Goal: Task Accomplishment & Management: Use online tool/utility

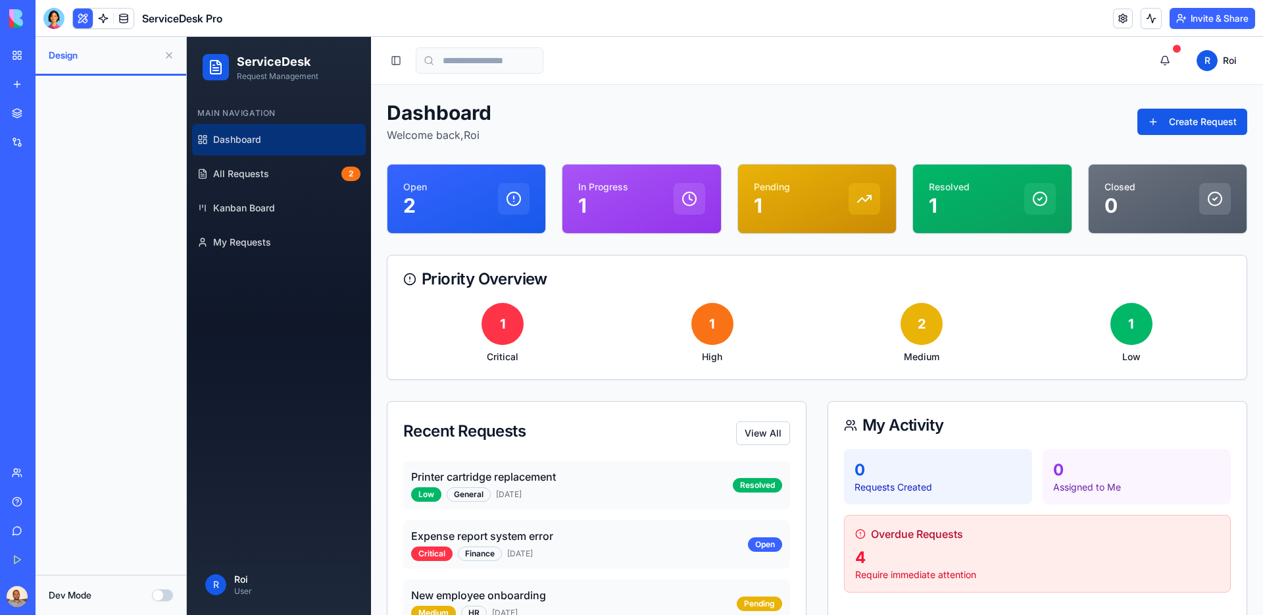
click at [57, 134] on link "Integrations" at bounding box center [30, 142] width 53 height 26
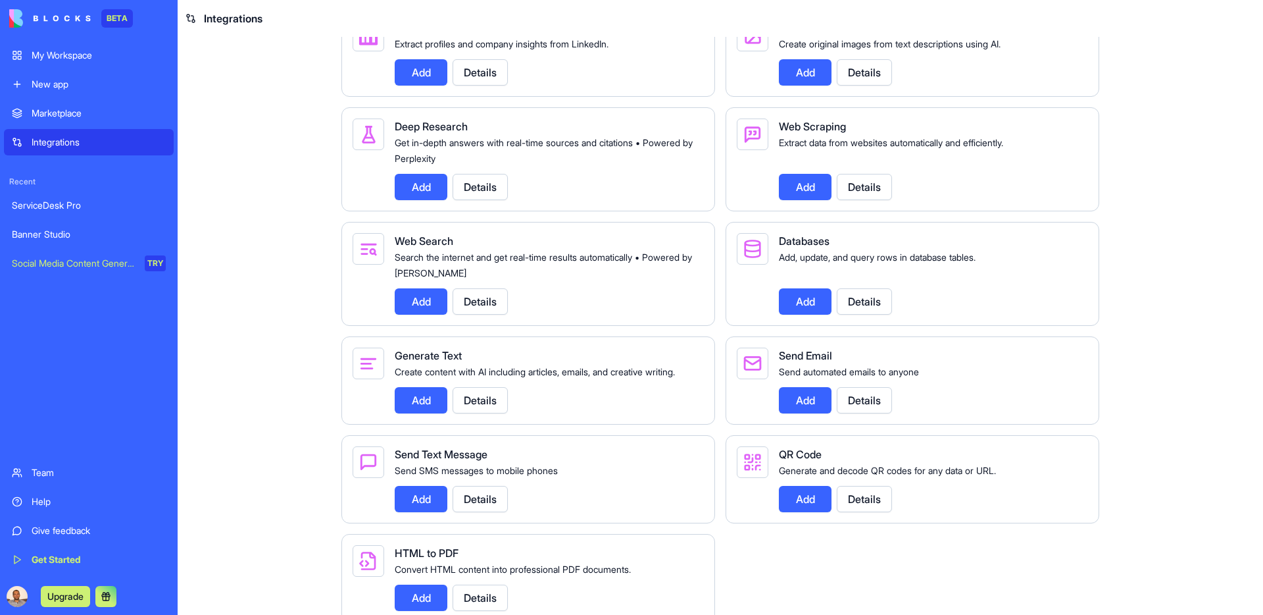
scroll to position [1430, 0]
click at [857, 199] on button "Details" at bounding box center [864, 186] width 55 height 26
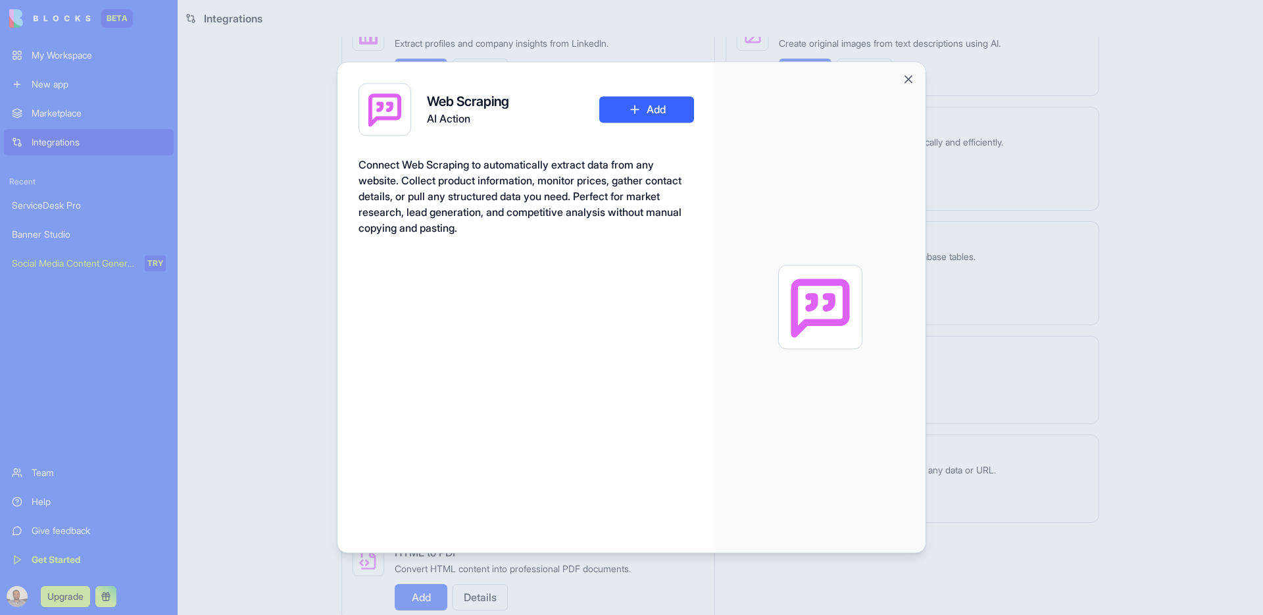
click at [653, 113] on button "Add" at bounding box center [646, 109] width 95 height 26
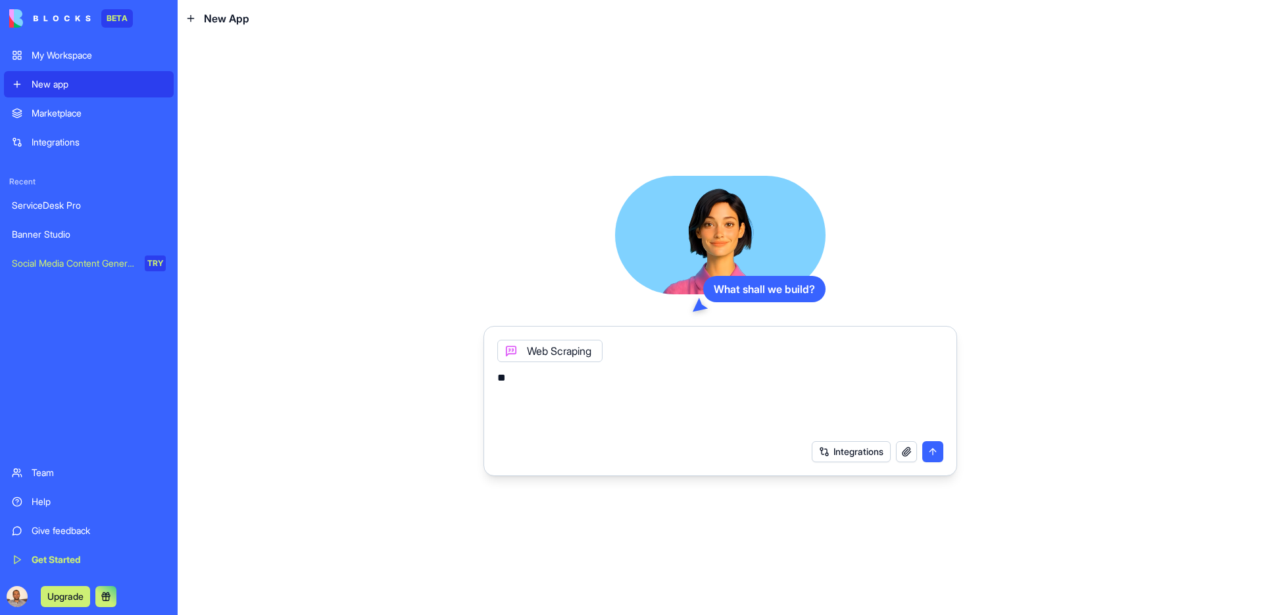
type textarea "*"
paste textarea "**********"
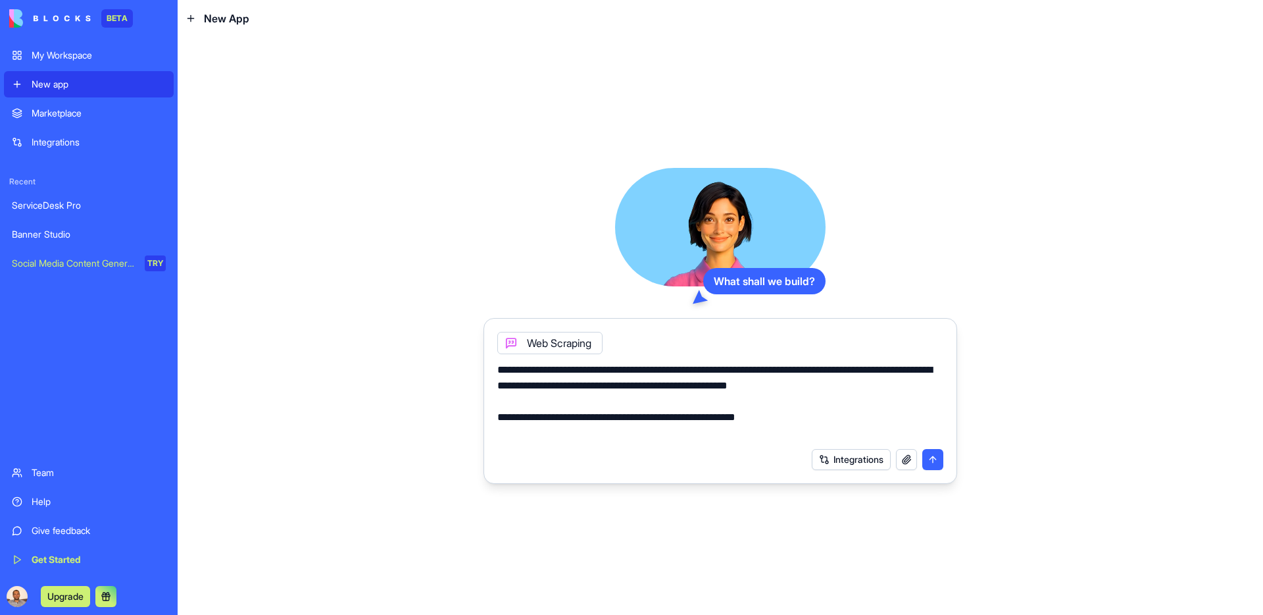
type textarea "**********"
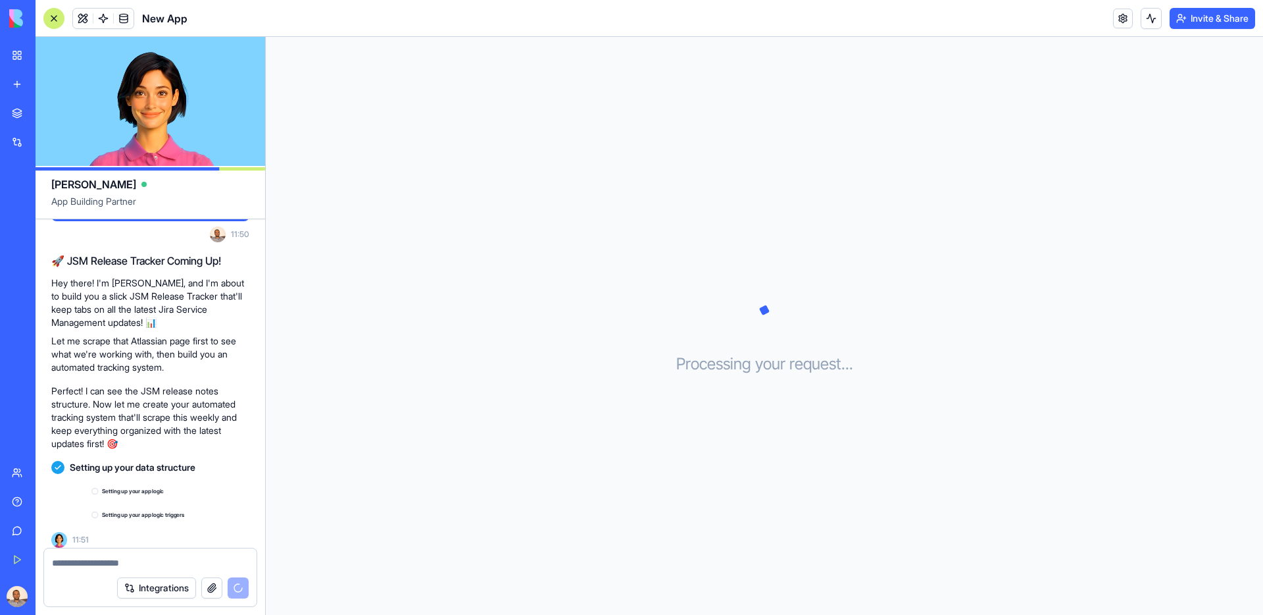
scroll to position [116, 0]
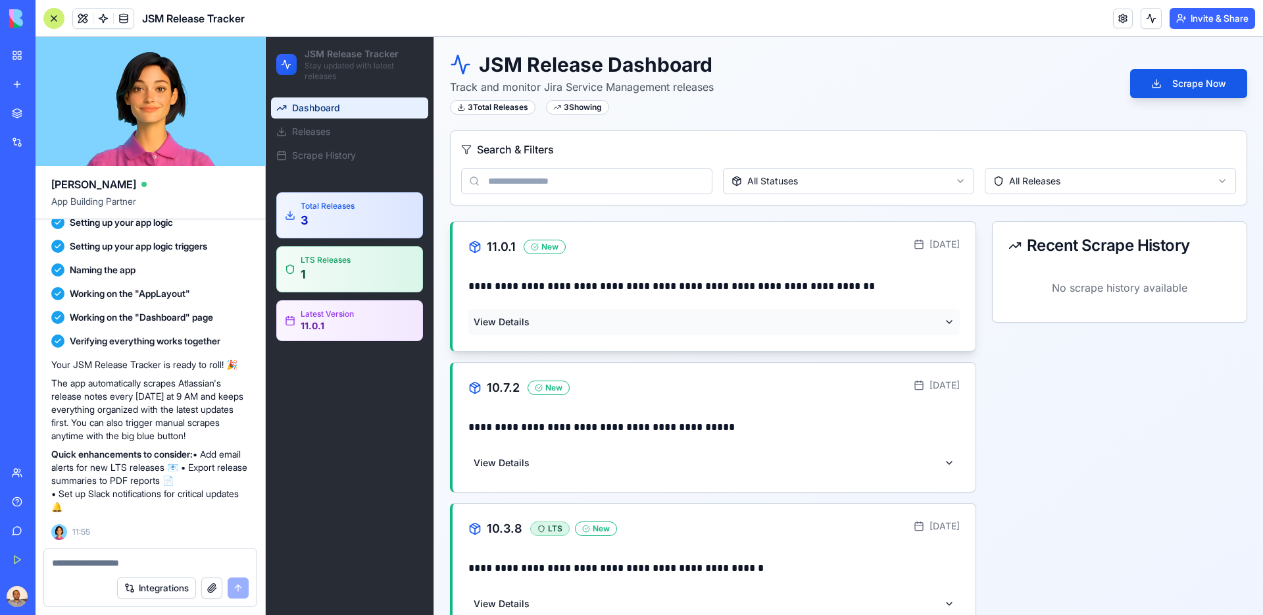
click at [773, 313] on button "View Details" at bounding box center [714, 322] width 492 height 26
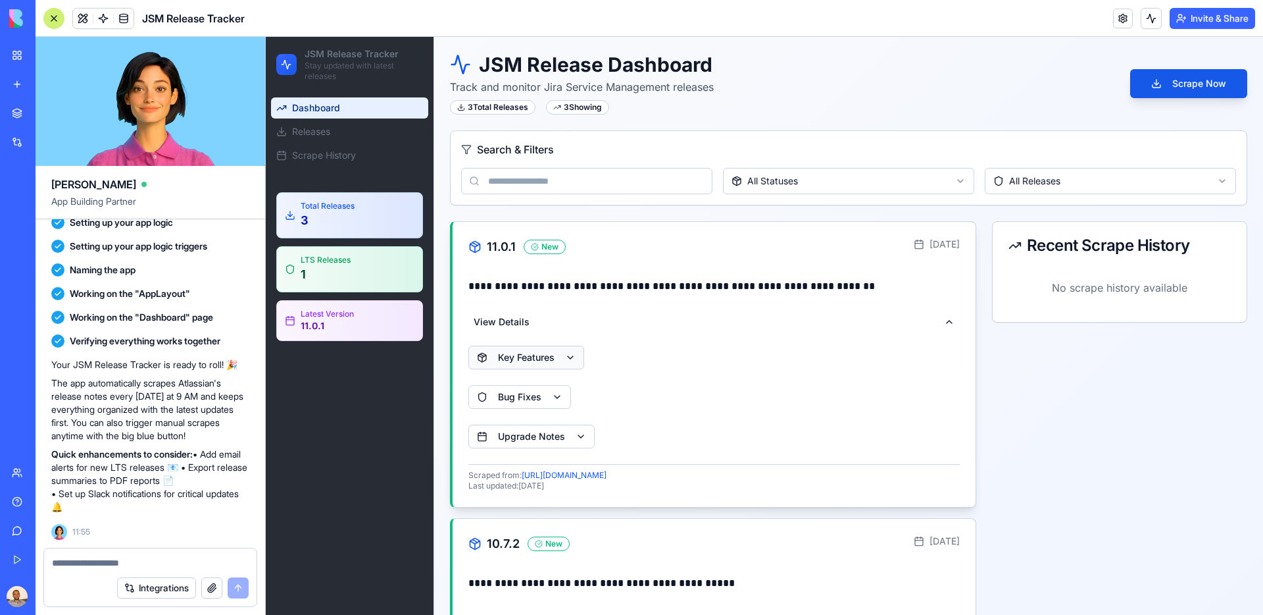
click at [555, 361] on button "Key Features" at bounding box center [526, 357] width 116 height 24
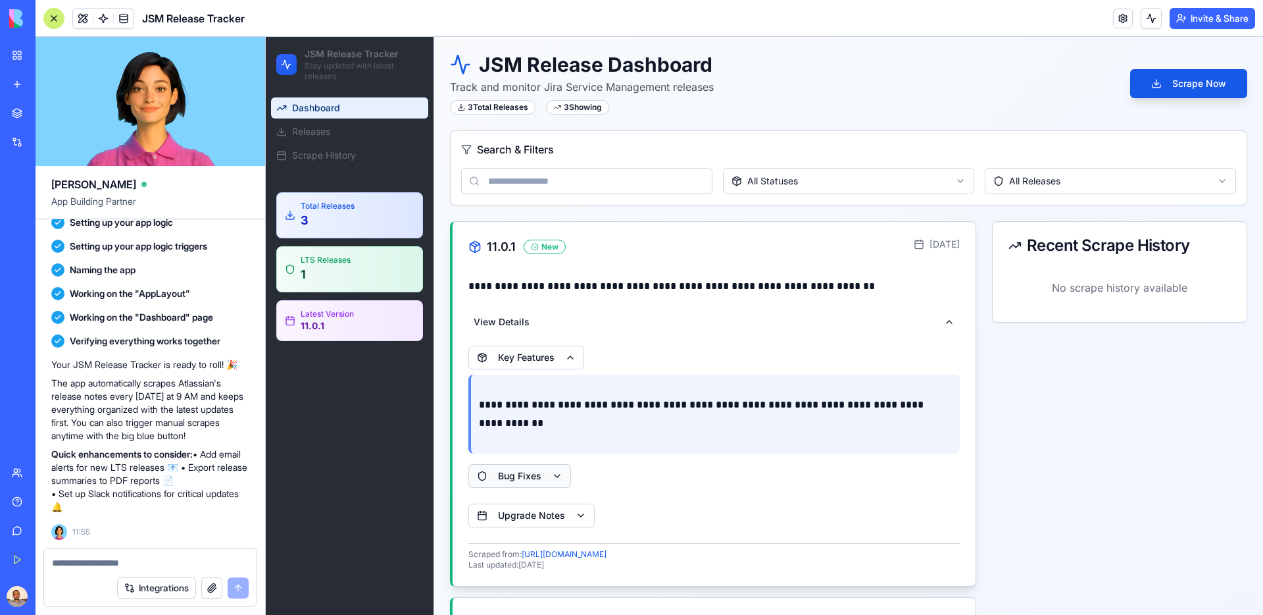
click at [550, 481] on button "Bug Fixes" at bounding box center [519, 476] width 103 height 24
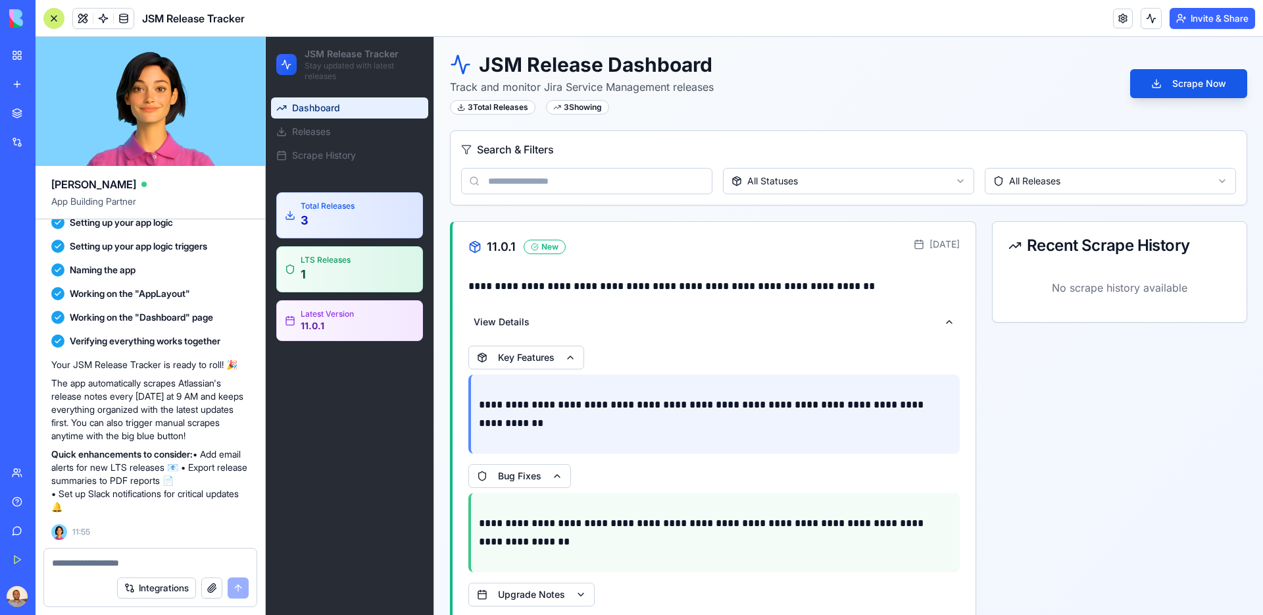
click at [111, 569] on div "Integrations" at bounding box center [150, 587] width 213 height 37
click at [129, 557] on textarea at bounding box center [150, 562] width 197 height 13
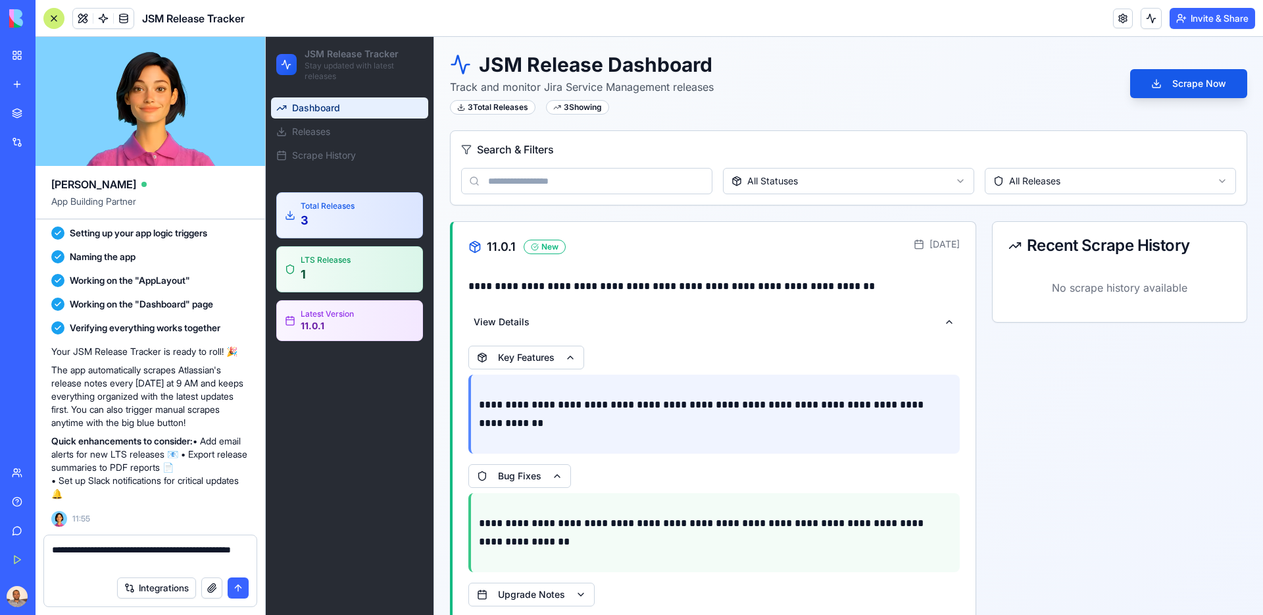
type textarea "**********"
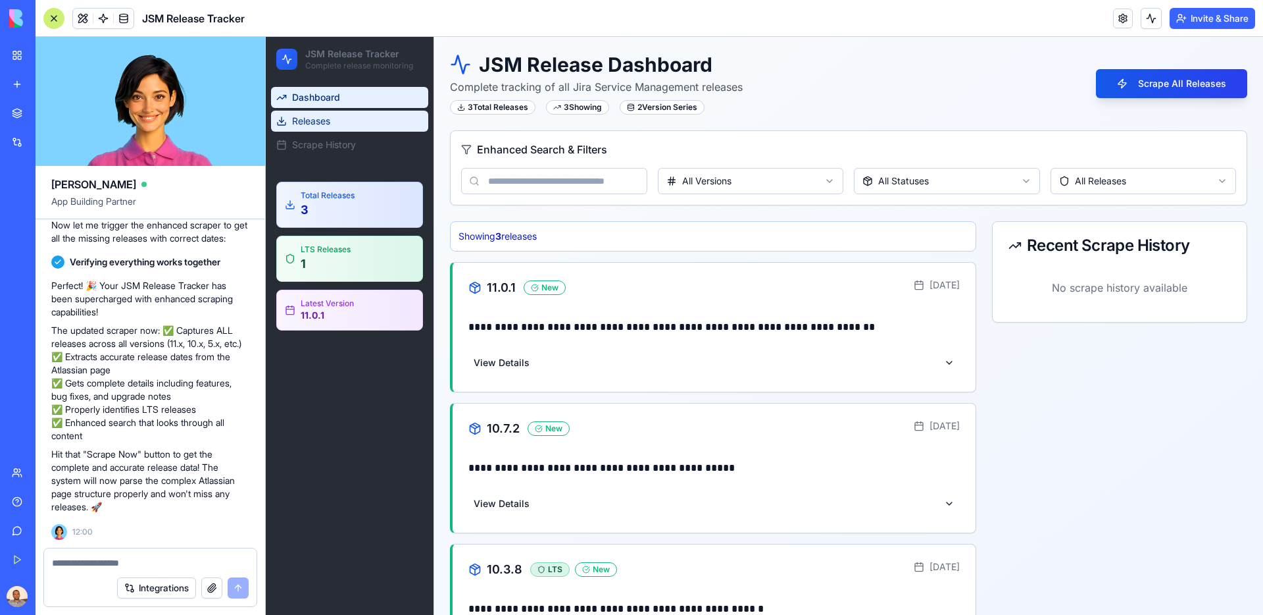
click at [340, 127] on link "Releases" at bounding box center [349, 121] width 157 height 21
click at [324, 126] on span "Releases" at bounding box center [311, 120] width 38 height 13
click at [320, 140] on span "Scrape History" at bounding box center [324, 144] width 64 height 13
click at [322, 128] on link "Releases" at bounding box center [349, 121] width 157 height 21
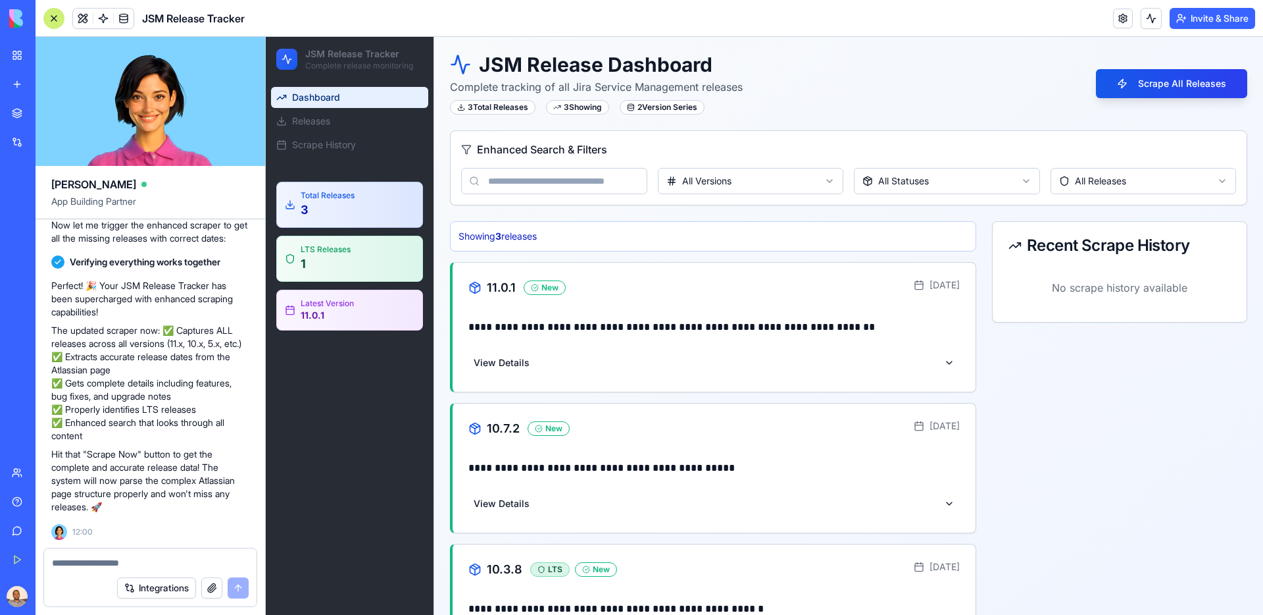
click at [338, 97] on span "Dashboard" at bounding box center [316, 97] width 48 height 13
click at [345, 138] on span "Scrape History" at bounding box center [324, 144] width 64 height 13
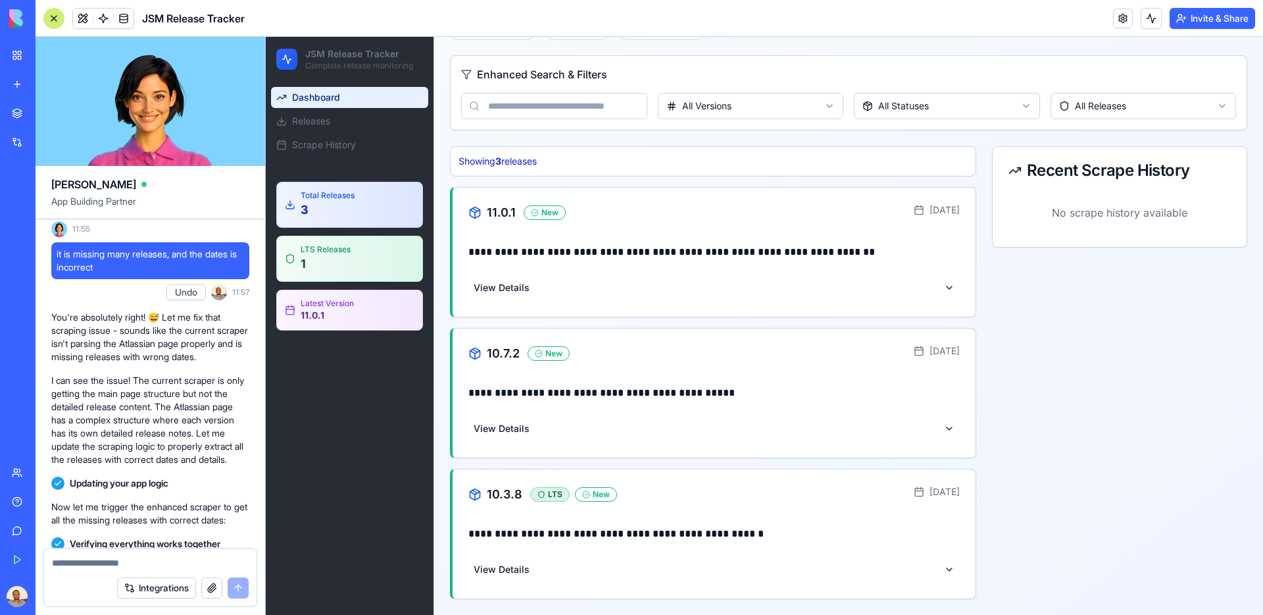
scroll to position [1014, 0]
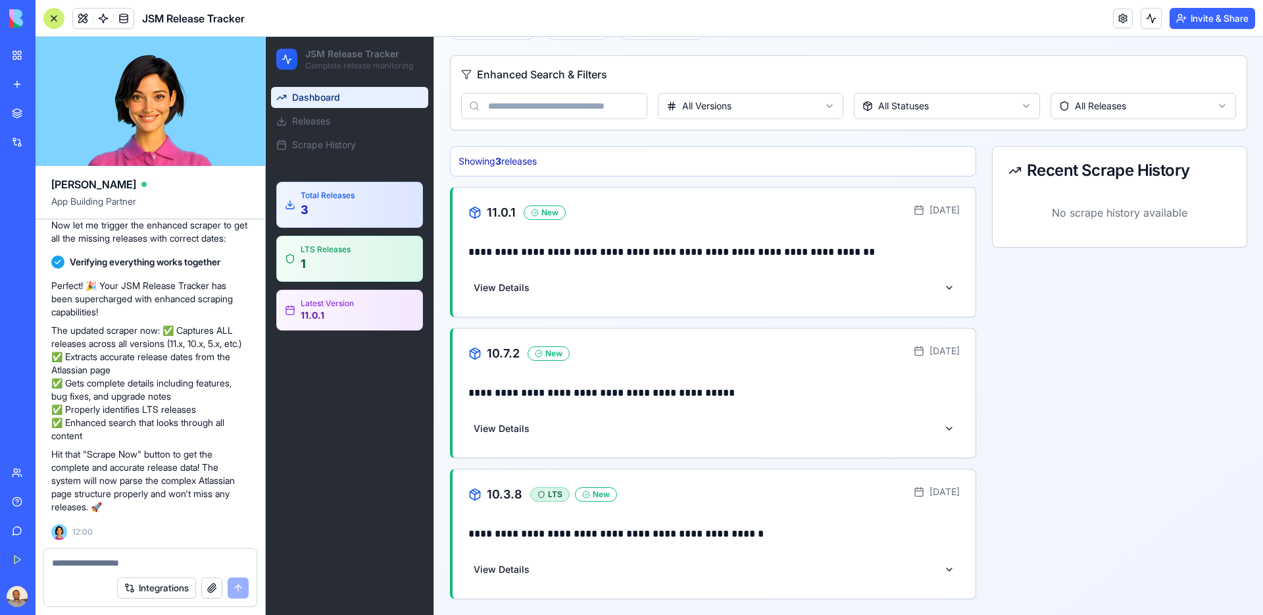
click at [1149, 388] on div "Recent Scrape History No scrape history available" at bounding box center [1119, 372] width 255 height 453
